Goal: Task Accomplishment & Management: Manage account settings

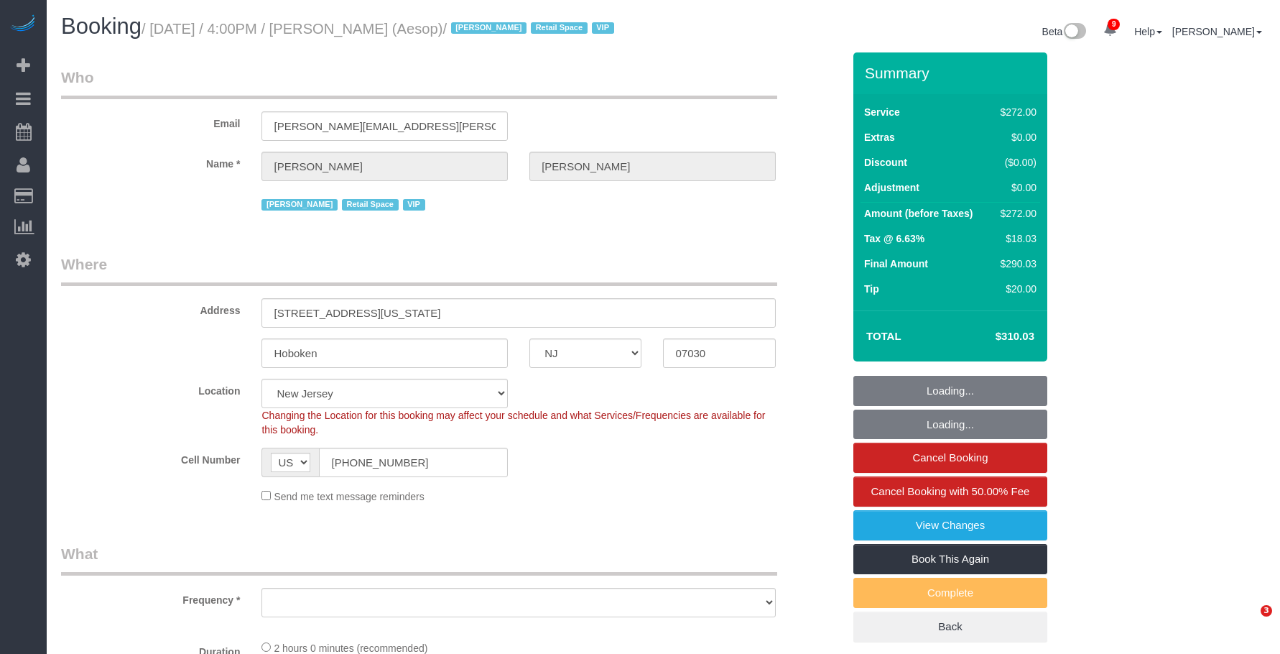
select select "NJ"
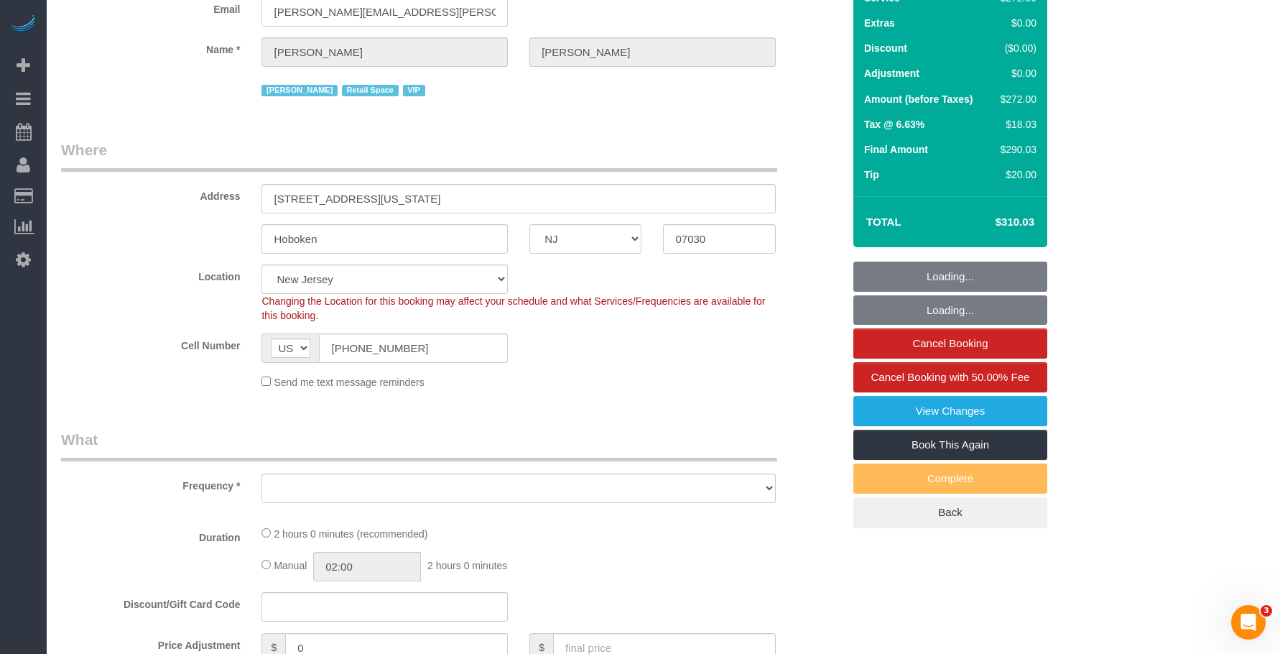
select select "string:stripe-pm_1P6dDT4VGloSiKo7EXKPb2Gr"
select select "2"
select select "120"
select select "number:89"
select select "number:90"
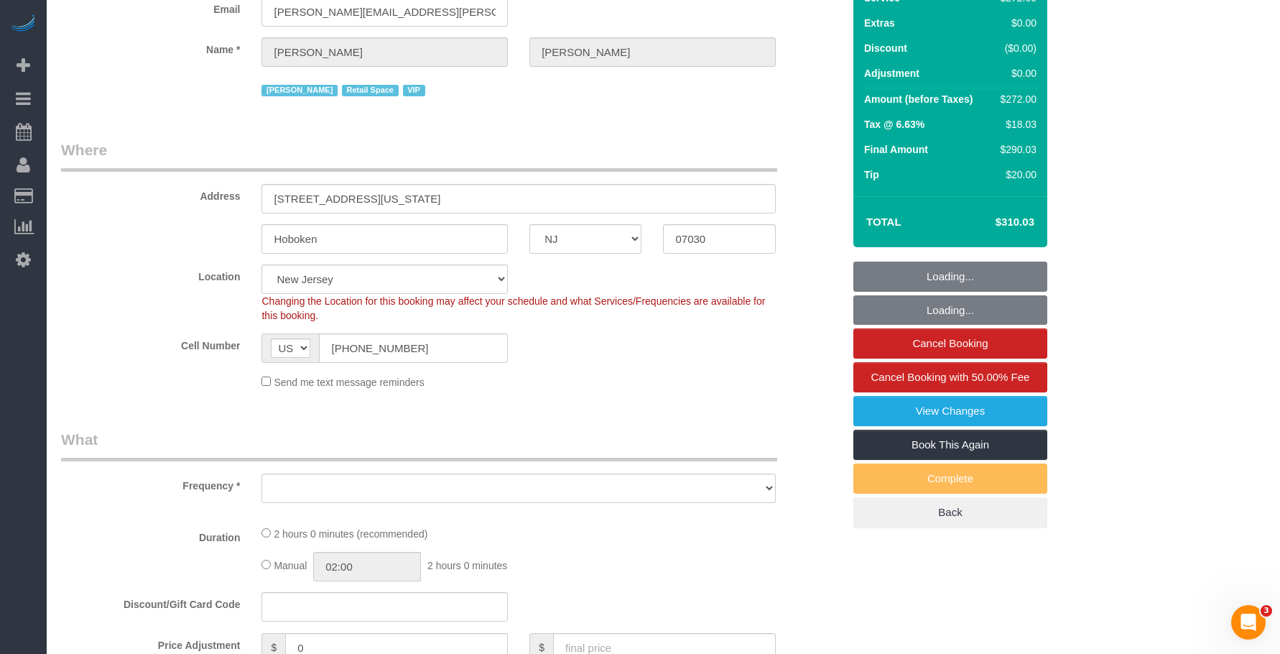
select select "number:15"
select select "number:5"
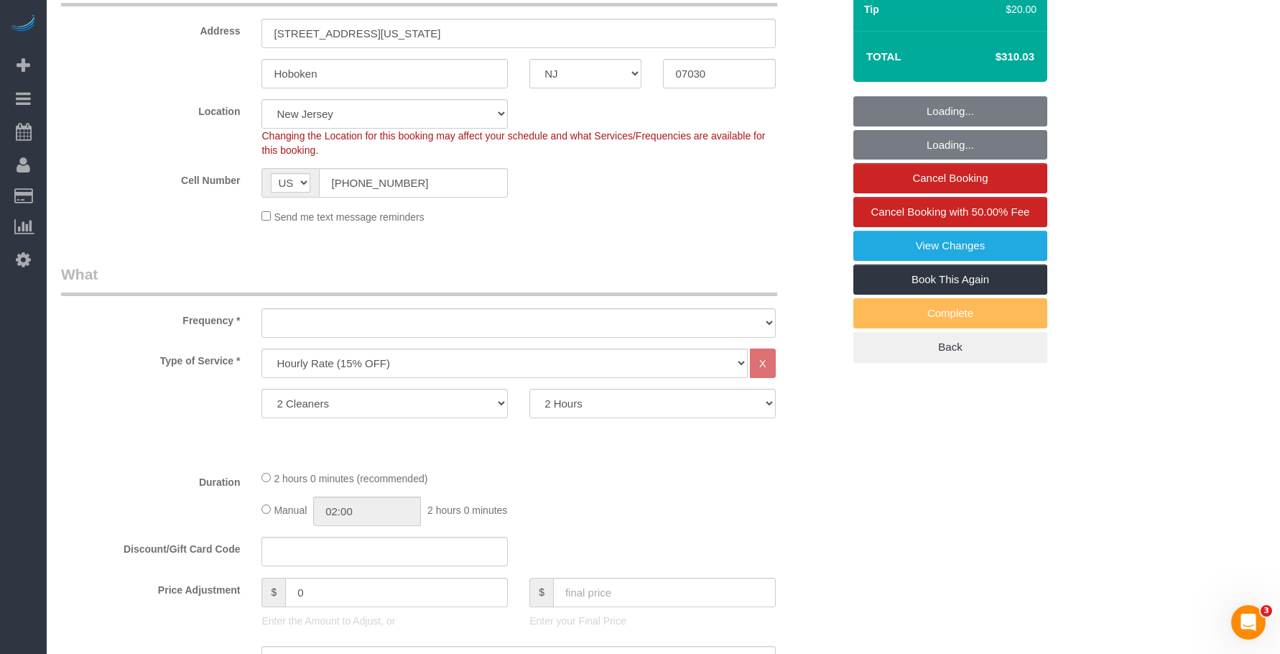
scroll to position [287, 0]
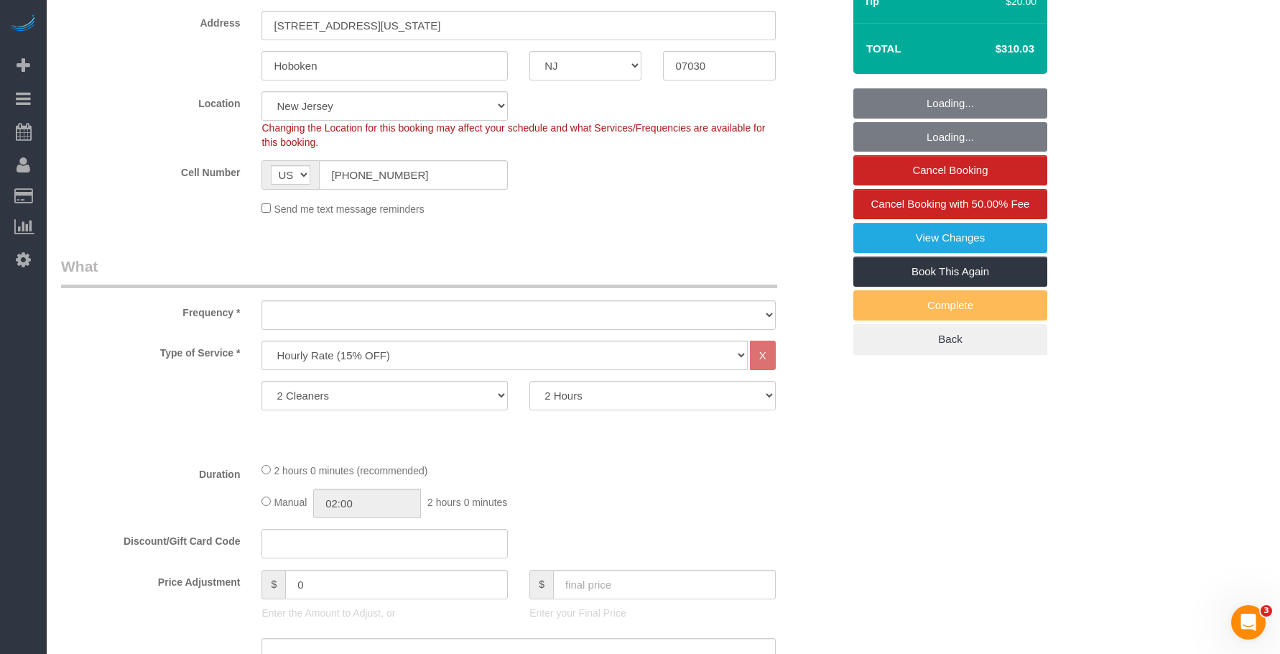
select select "object:1175"
select select "spot1"
select select "object:1227"
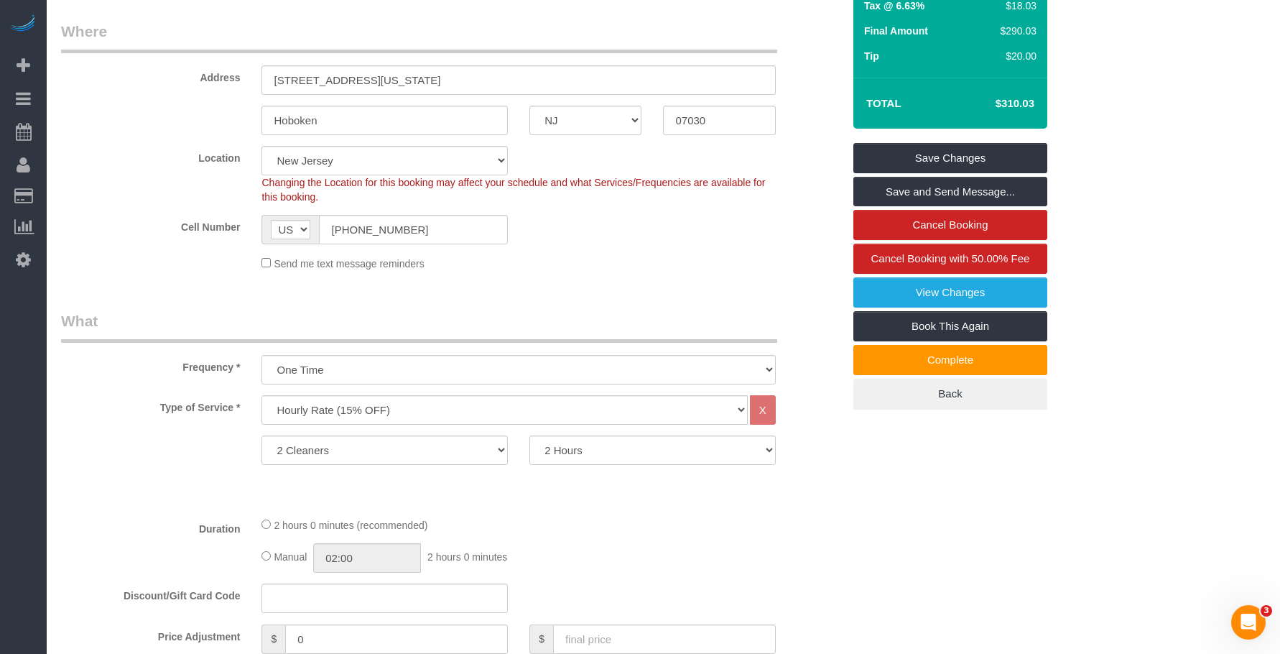
scroll to position [0, 0]
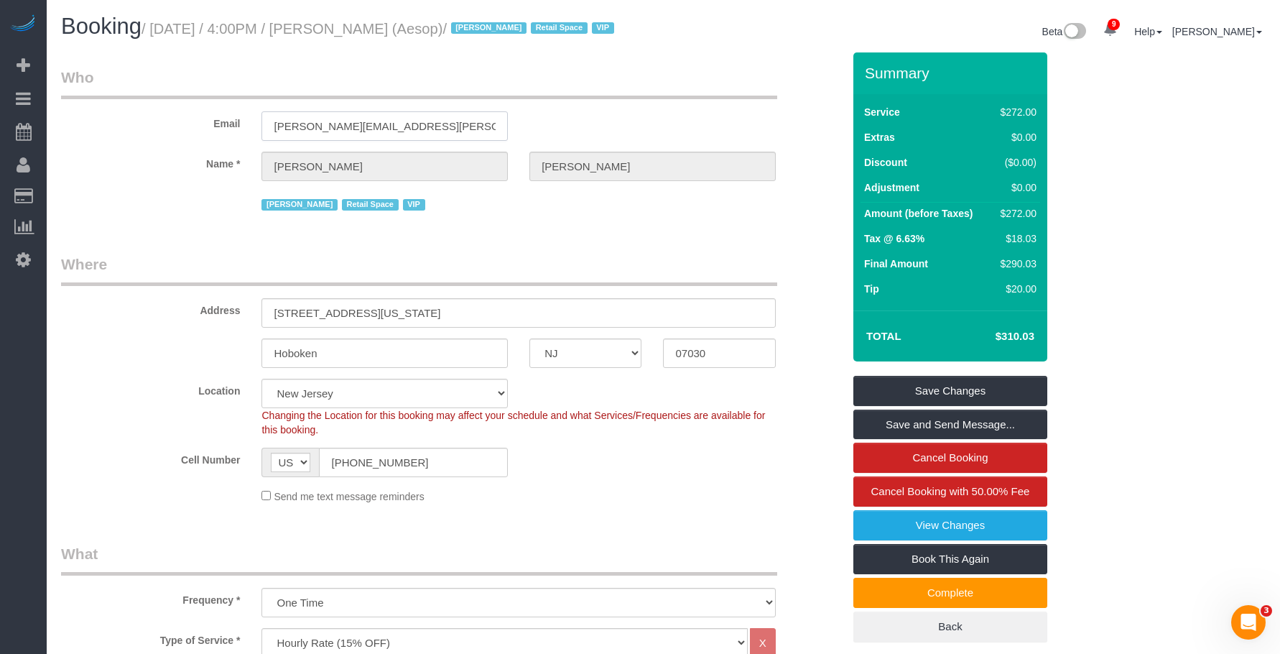
drag, startPoint x: 429, startPoint y: 128, endPoint x: 122, endPoint y: 120, distance: 306.8
click at [122, 120] on div "Email [PERSON_NAME][EMAIL_ADDRESS][PERSON_NAME][DOMAIN_NAME]" at bounding box center [451, 104] width 803 height 74
drag, startPoint x: 337, startPoint y: 29, endPoint x: 346, endPoint y: 29, distance: 9.3
click at [346, 29] on small "/ [DATE] / 4:00PM / [PERSON_NAME] (Aesop) / [PERSON_NAME] Retail Space VIP" at bounding box center [380, 29] width 477 height 16
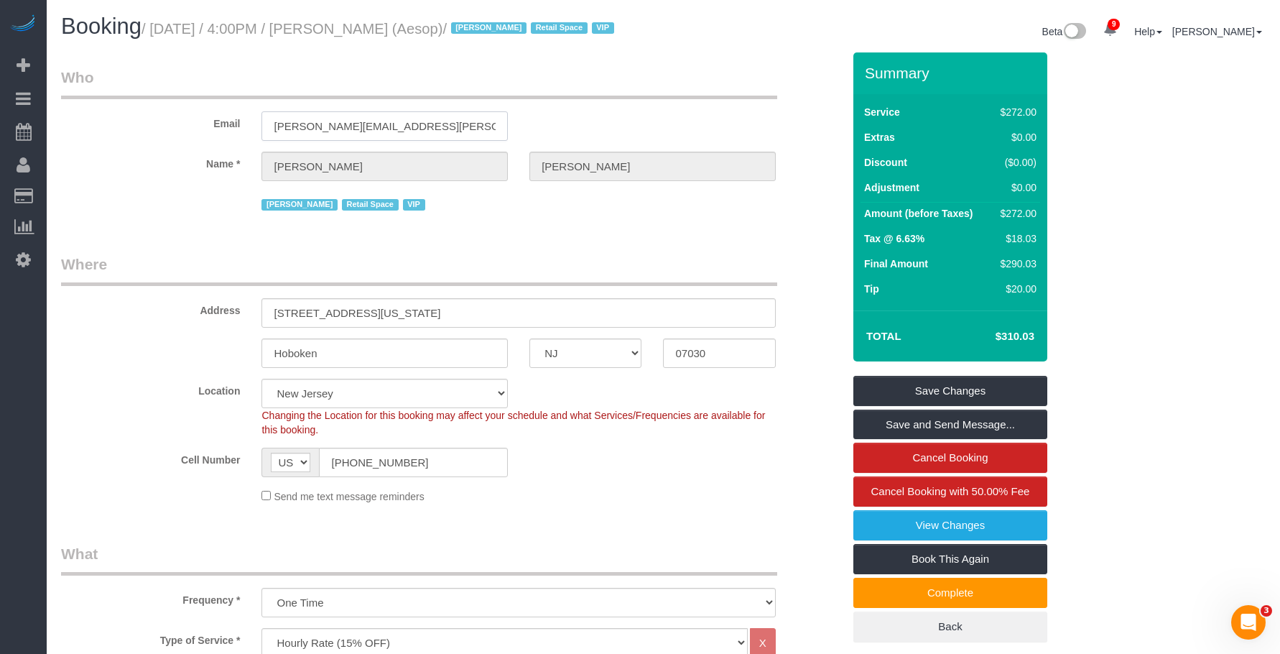
drag, startPoint x: 176, startPoint y: 98, endPoint x: 96, endPoint y: 83, distance: 81.7
click at [93, 85] on fieldset "Who Email [PERSON_NAME][EMAIL_ADDRESS][PERSON_NAME][DOMAIN_NAME] Name * [PERSON…" at bounding box center [452, 146] width 782 height 158
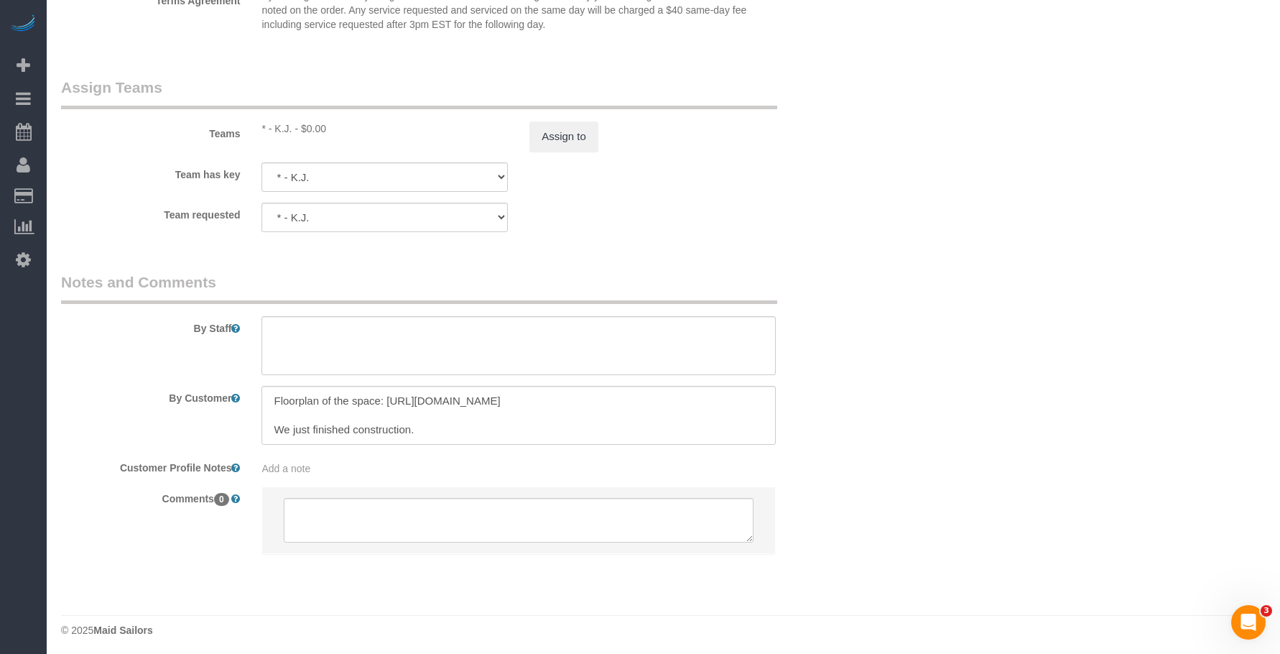
scroll to position [72, 0]
